Goal: Transaction & Acquisition: Purchase product/service

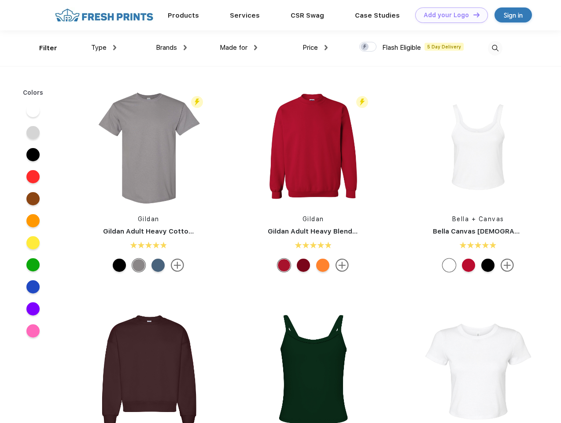
click at [448, 15] on link "Add your Logo Design Tool" at bounding box center [451, 14] width 73 height 15
click at [0, 0] on div "Design Tool" at bounding box center [0, 0] width 0 height 0
click at [472, 15] on link "Add your Logo Design Tool" at bounding box center [451, 14] width 73 height 15
click at [42, 48] on div "Filter" at bounding box center [48, 48] width 18 height 10
click at [104, 48] on span "Type" at bounding box center [98, 48] width 15 height 8
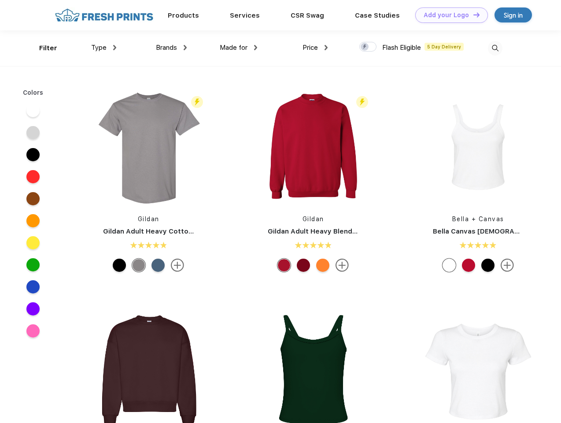
click at [171, 48] on span "Brands" at bounding box center [166, 48] width 21 height 8
click at [239, 48] on span "Made for" at bounding box center [234, 48] width 28 height 8
click at [315, 48] on span "Price" at bounding box center [309, 48] width 15 height 8
click at [368, 47] on div at bounding box center [367, 47] width 17 height 10
click at [365, 47] on input "checkbox" at bounding box center [362, 44] width 6 height 6
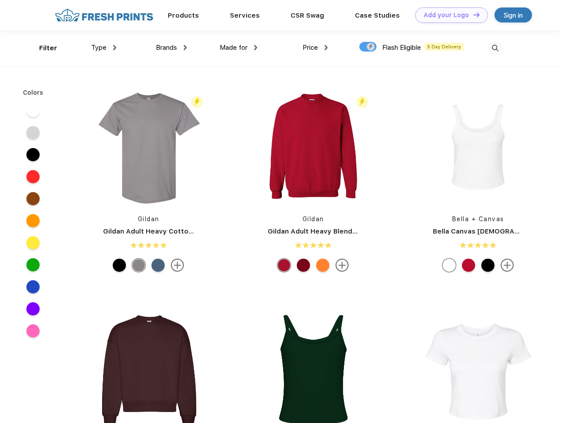
click at [495, 48] on img at bounding box center [495, 48] width 15 height 15
